Goal: Transaction & Acquisition: Download file/media

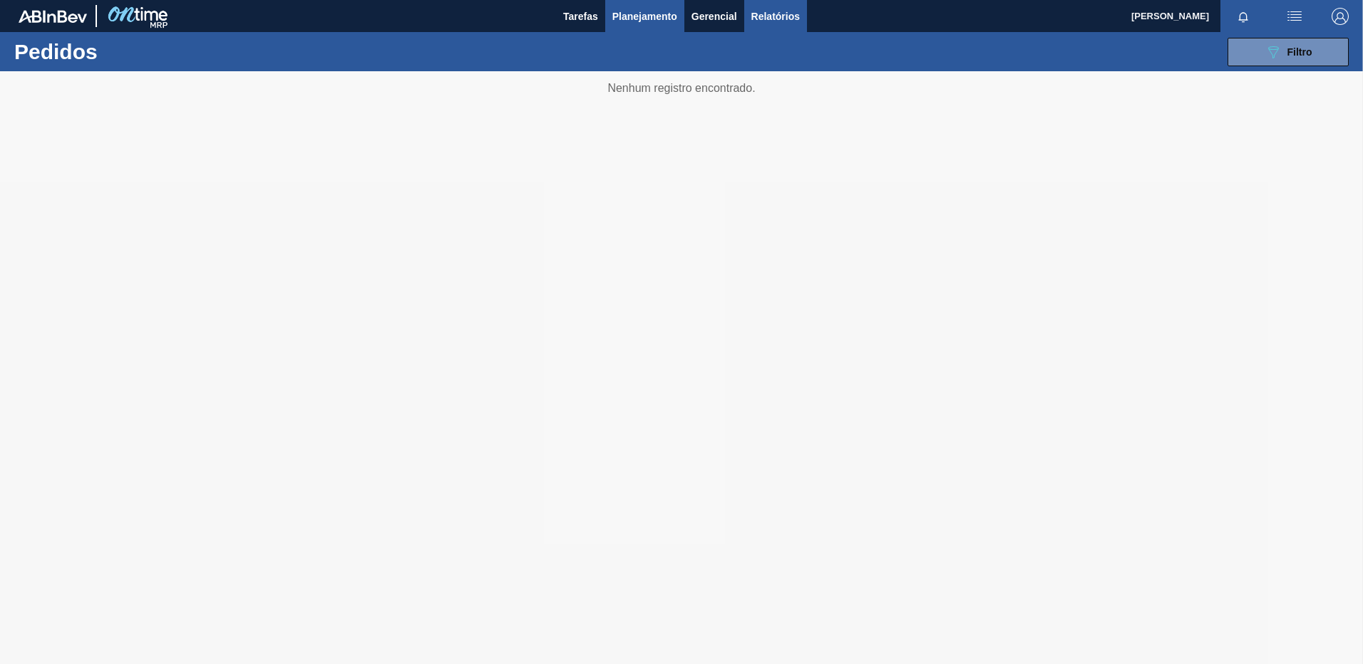
click at [781, 10] on span "Relatórios" at bounding box center [775, 16] width 48 height 17
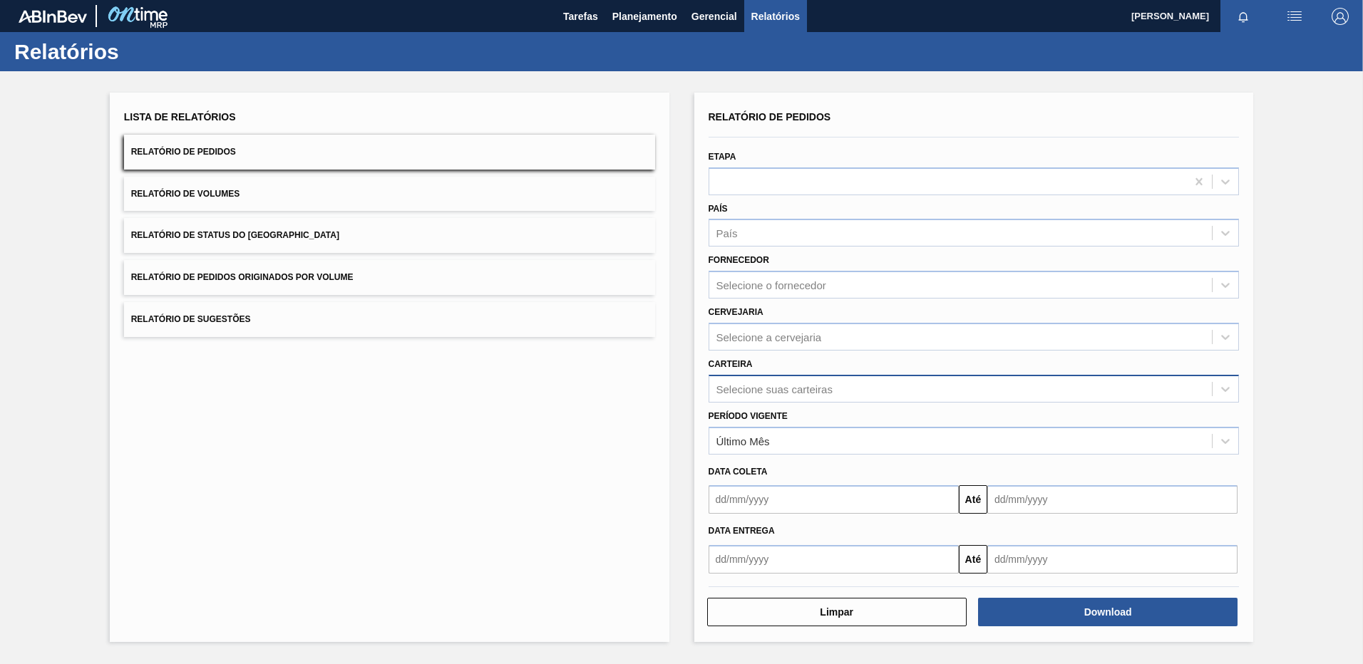
click at [778, 393] on div "Selecione suas carteiras" at bounding box center [774, 389] width 116 height 12
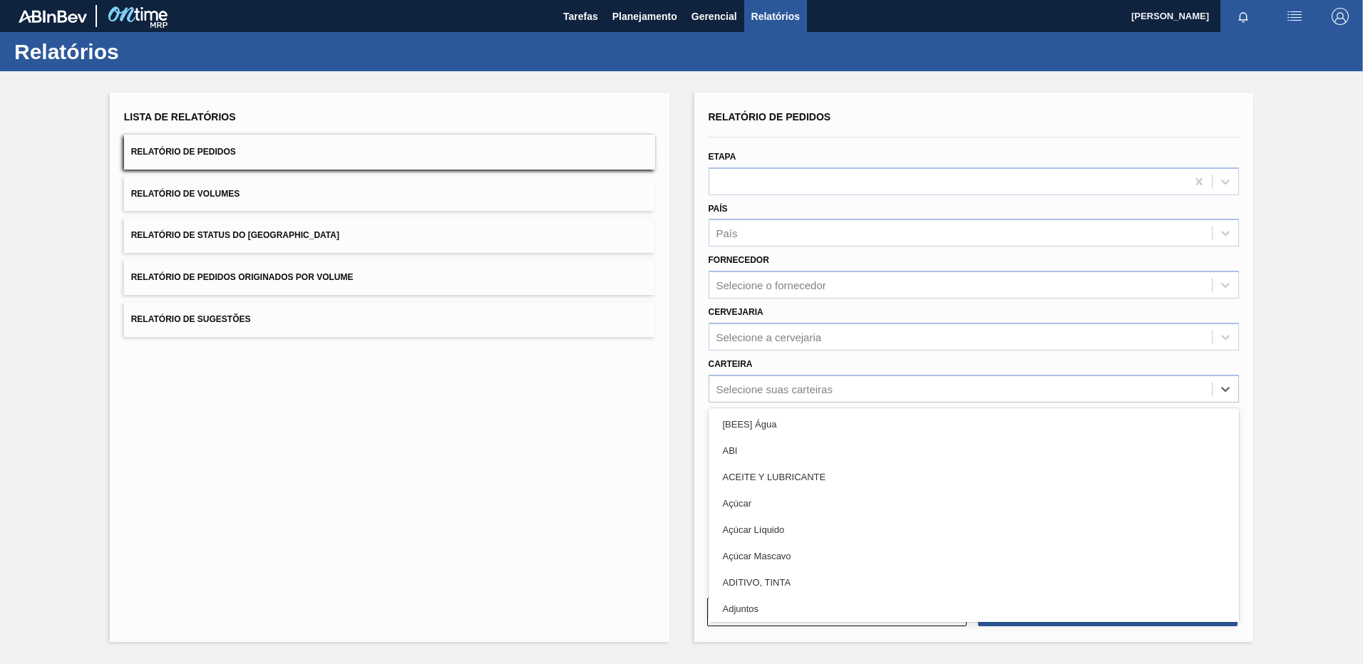
click at [765, 355] on div "Carteira option ABI focused, 2 of 101. 101 results available. Use Up and Down t…" at bounding box center [974, 378] width 531 height 48
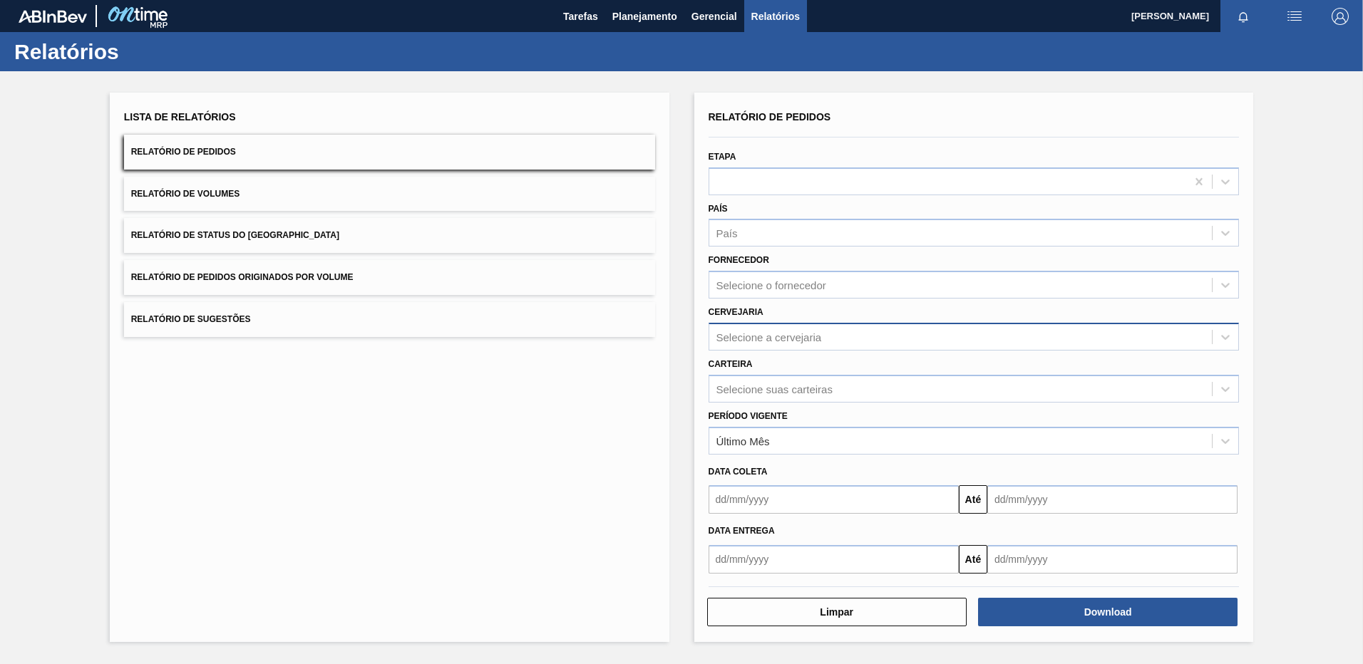
click at [769, 329] on div "Selecione a cervejaria" at bounding box center [960, 336] width 503 height 21
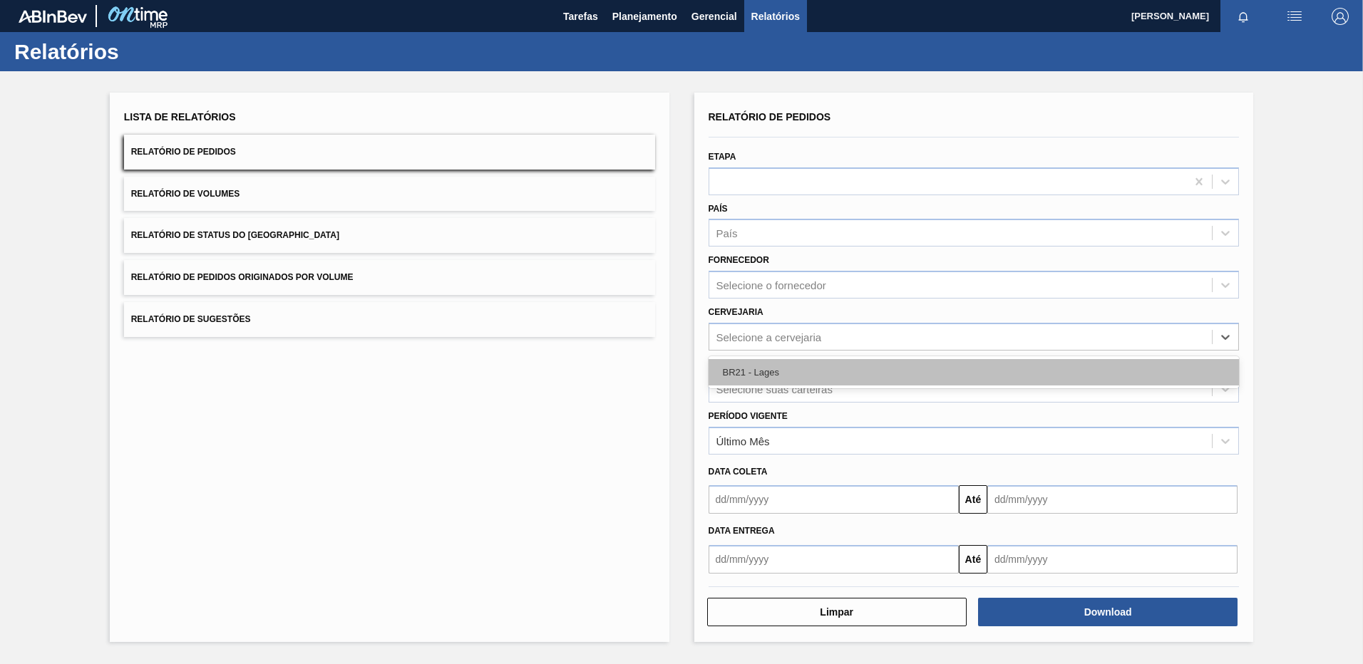
click at [766, 378] on div "BR21 - Lages" at bounding box center [974, 372] width 531 height 26
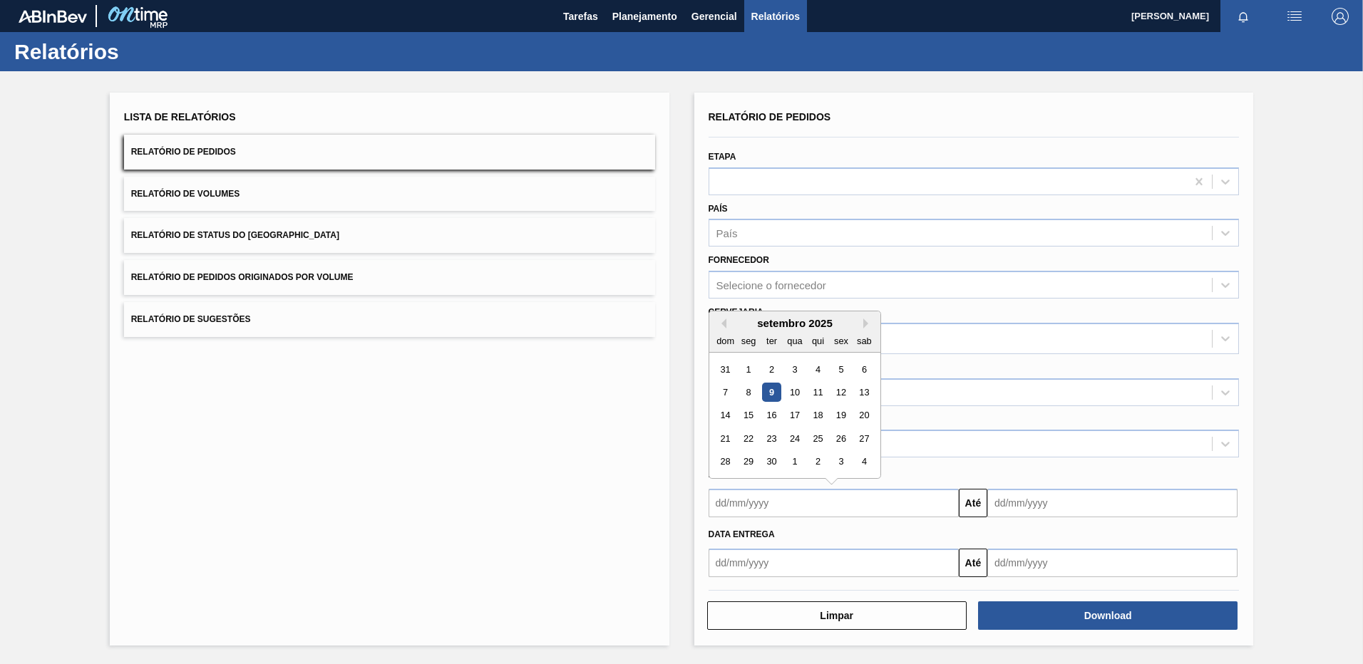
click at [777, 504] on input "text" at bounding box center [834, 503] width 250 height 29
click at [725, 328] on button "Previous Month" at bounding box center [721, 324] width 10 height 10
click at [726, 463] on div "24" at bounding box center [725, 462] width 19 height 19
type input "[DATE]"
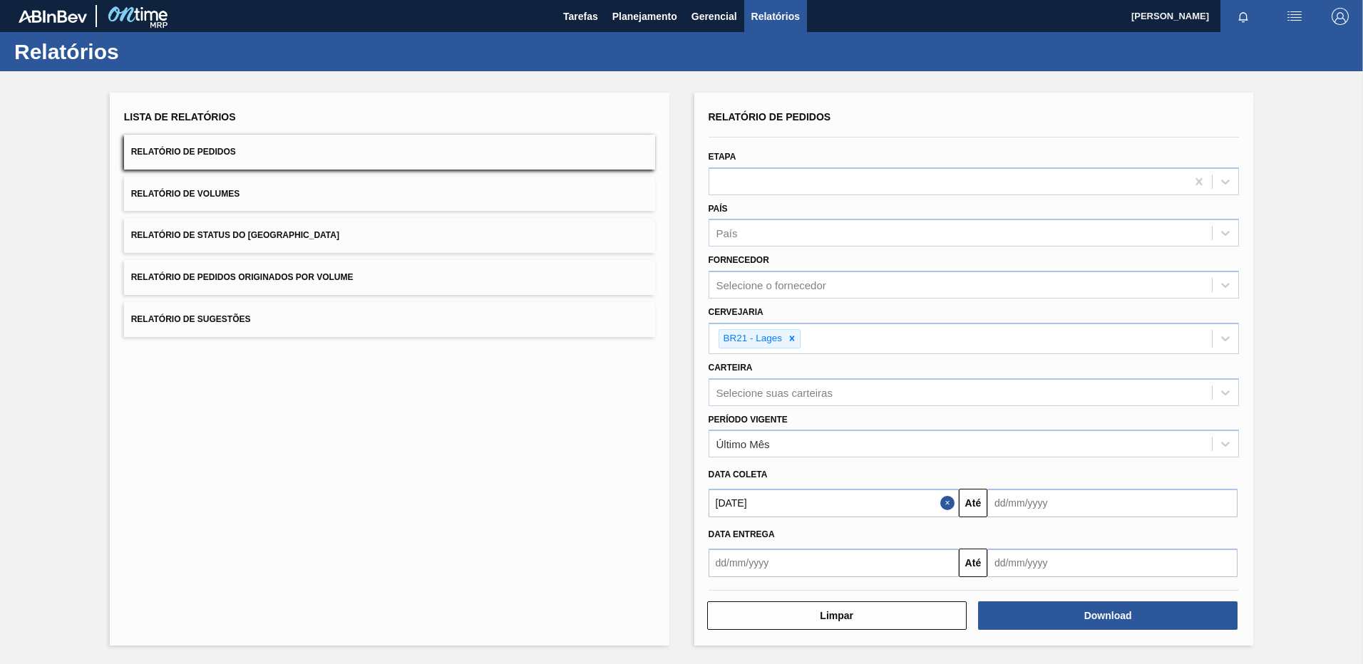
click at [735, 555] on input "text" at bounding box center [834, 563] width 250 height 29
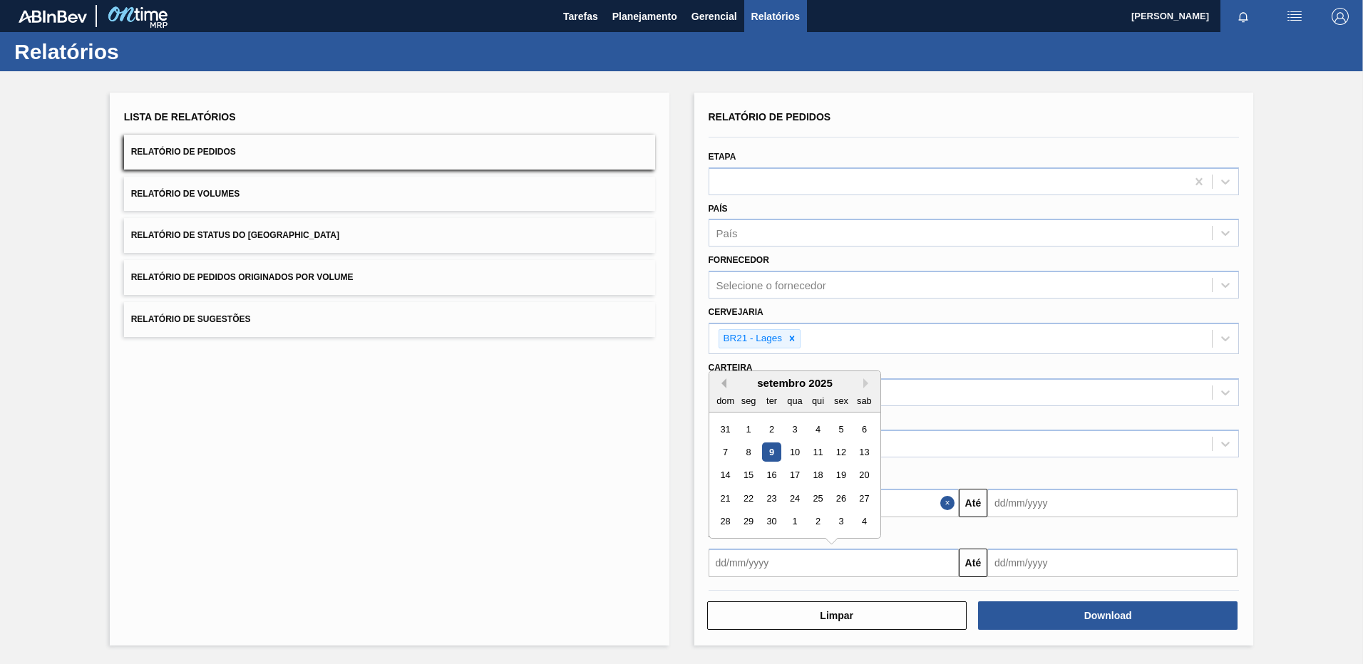
click at [725, 380] on button "Previous Month" at bounding box center [721, 384] width 10 height 10
click at [725, 518] on div "24" at bounding box center [725, 522] width 19 height 19
type input "[DATE]"
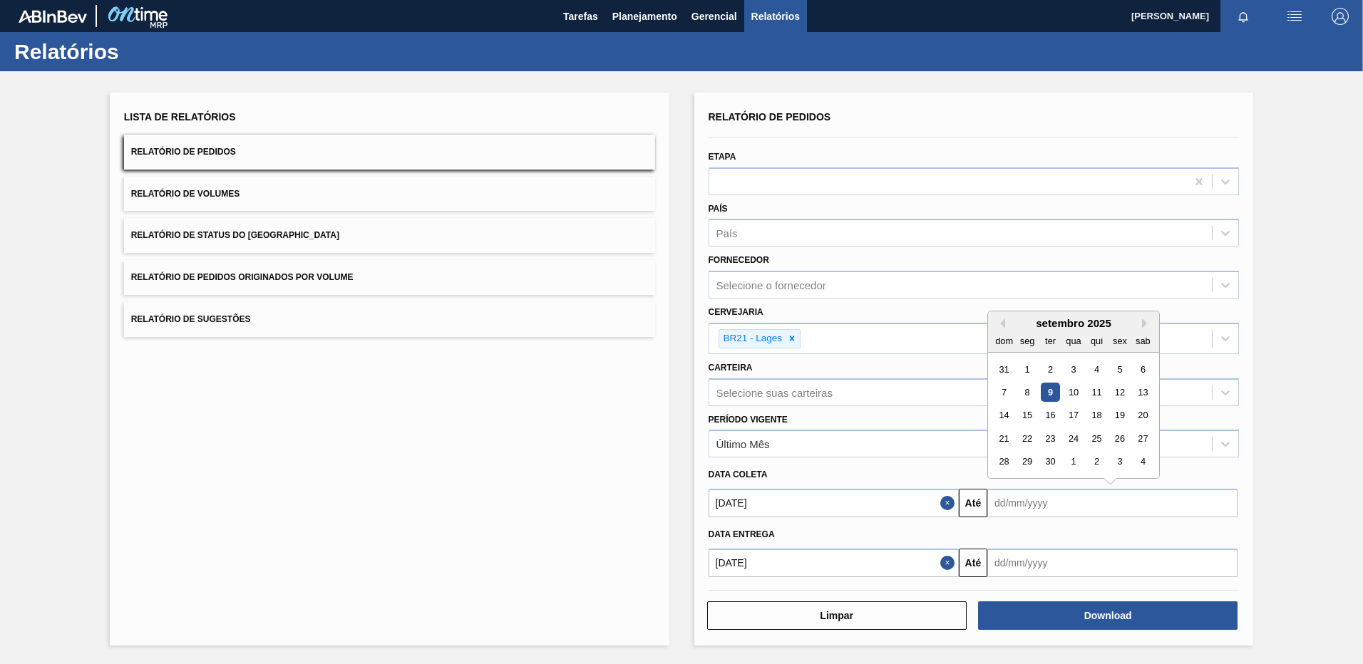
click at [1034, 503] on input "text" at bounding box center [1112, 503] width 250 height 29
click at [1144, 324] on button "Next Month" at bounding box center [1147, 324] width 10 height 10
click at [1021, 436] on div "20" at bounding box center [1026, 438] width 19 height 19
type input "[DATE]"
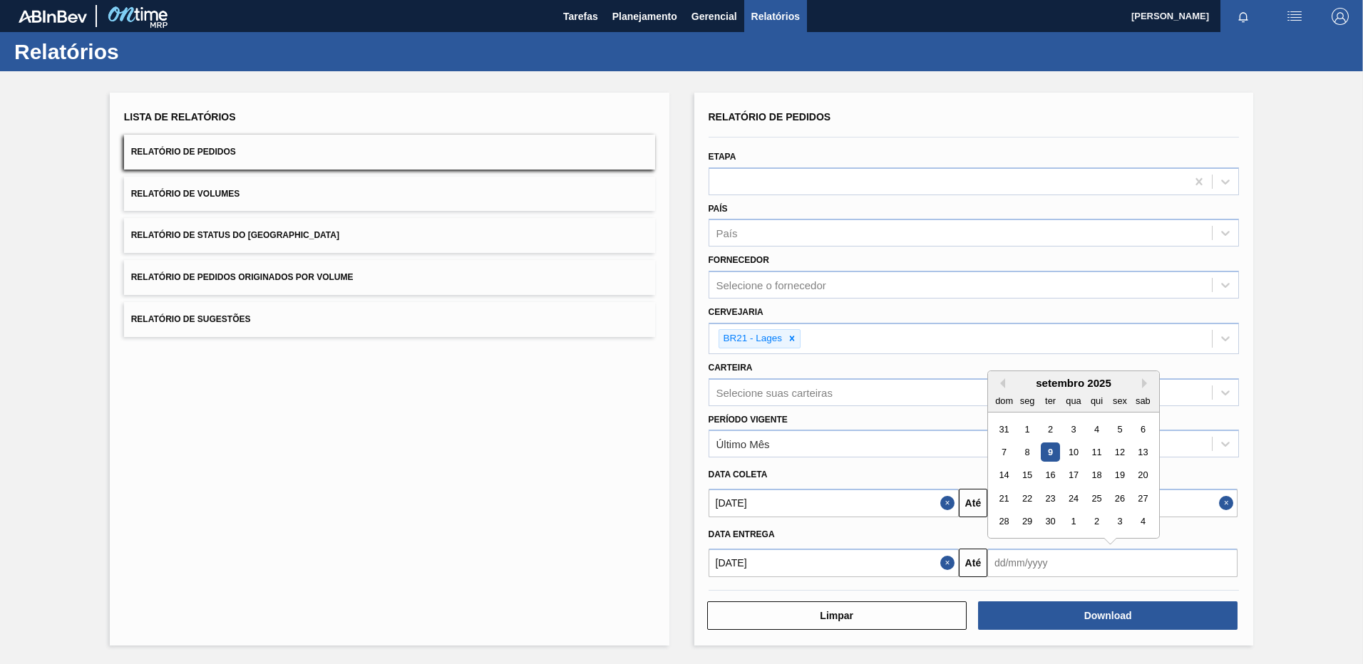
click at [1022, 558] on input "text" at bounding box center [1112, 563] width 250 height 29
click at [1143, 384] on button "Next Month" at bounding box center [1147, 384] width 10 height 10
click at [1031, 500] on div "20" at bounding box center [1026, 498] width 19 height 19
type input "[DATE]"
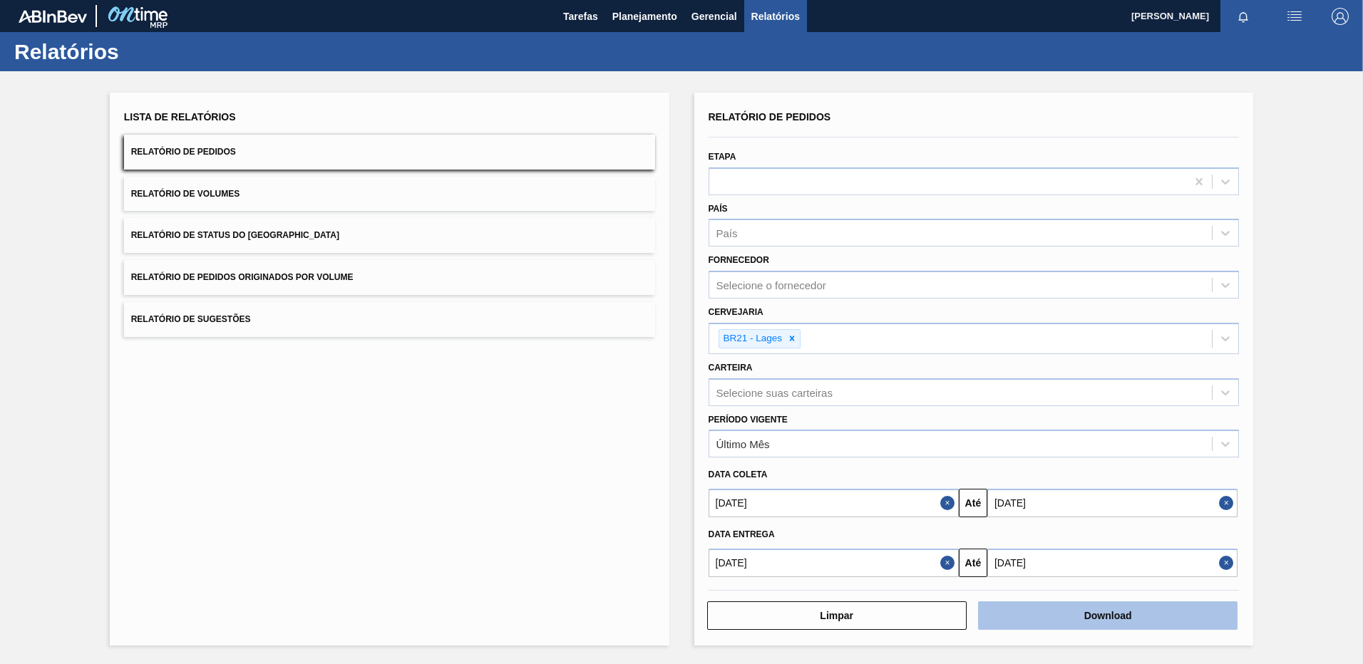
click at [1068, 617] on button "Download" at bounding box center [1107, 616] width 259 height 29
